Goal: Navigation & Orientation: Find specific page/section

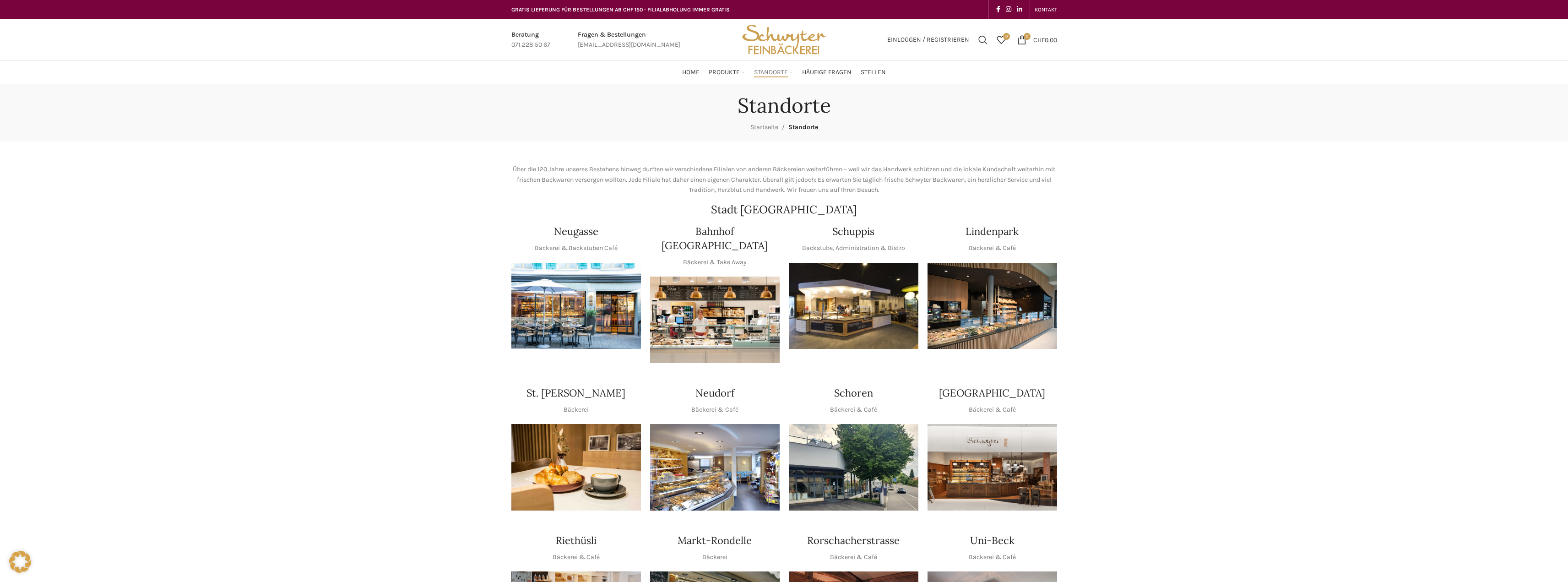
click at [831, 278] on img "1 / 1" at bounding box center [854, 306] width 129 height 87
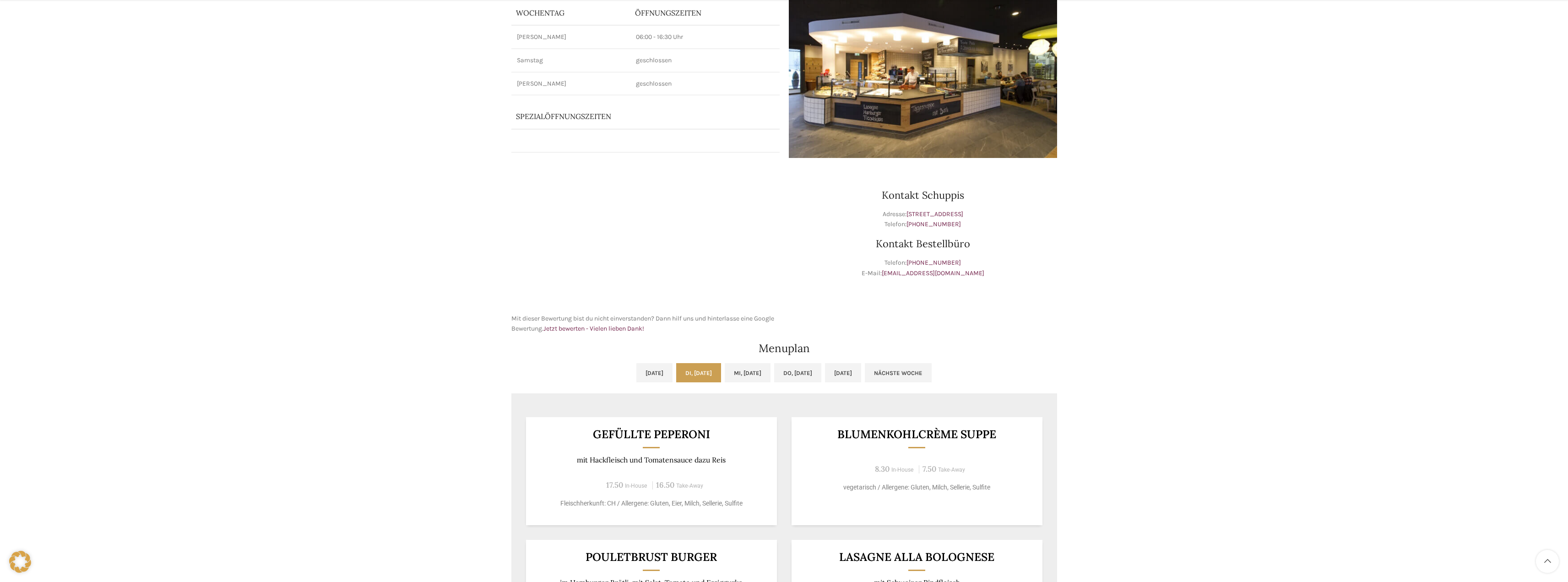
scroll to position [244, 0]
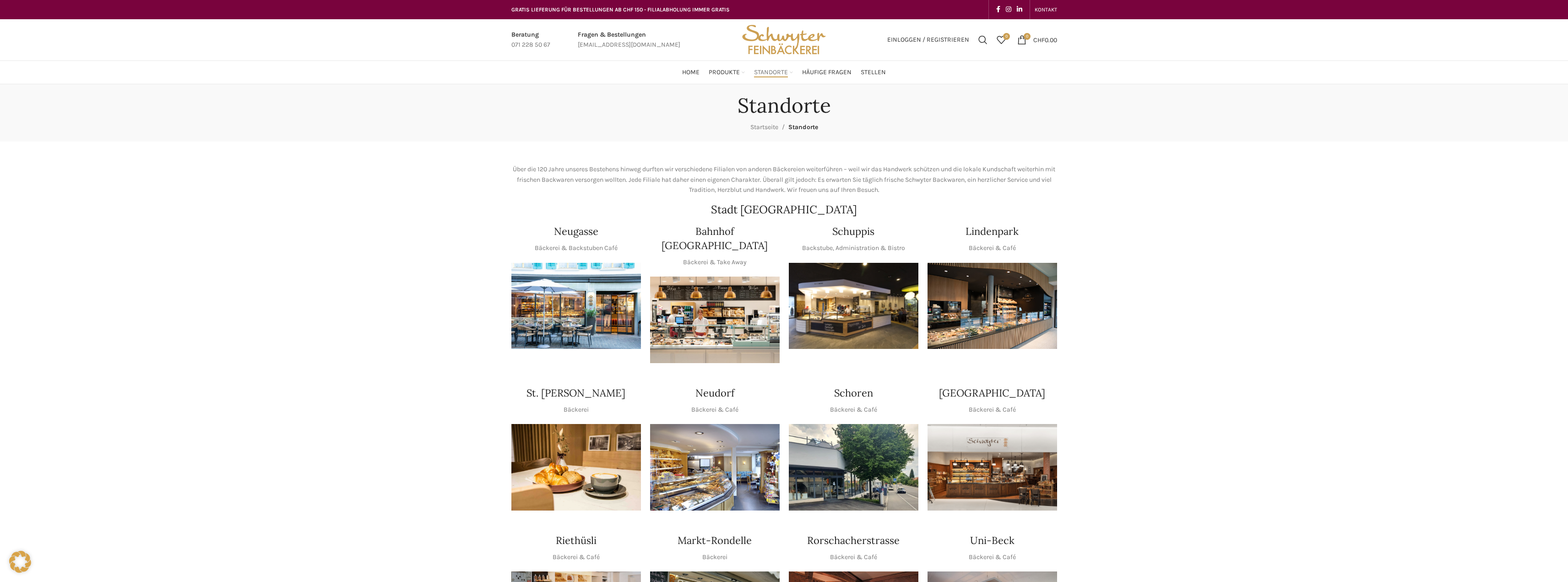
click at [873, 328] on img "1 / 1" at bounding box center [854, 306] width 129 height 87
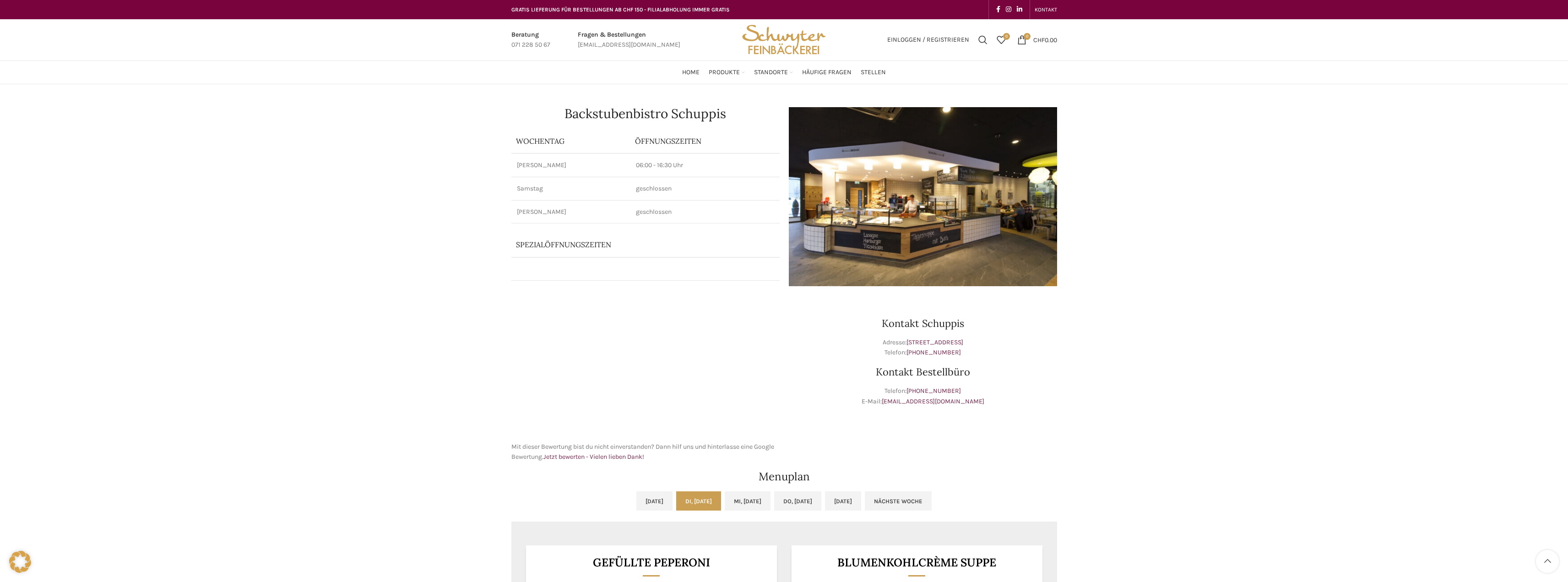
scroll to position [488, 0]
